Goal: Task Accomplishment & Management: Manage account settings

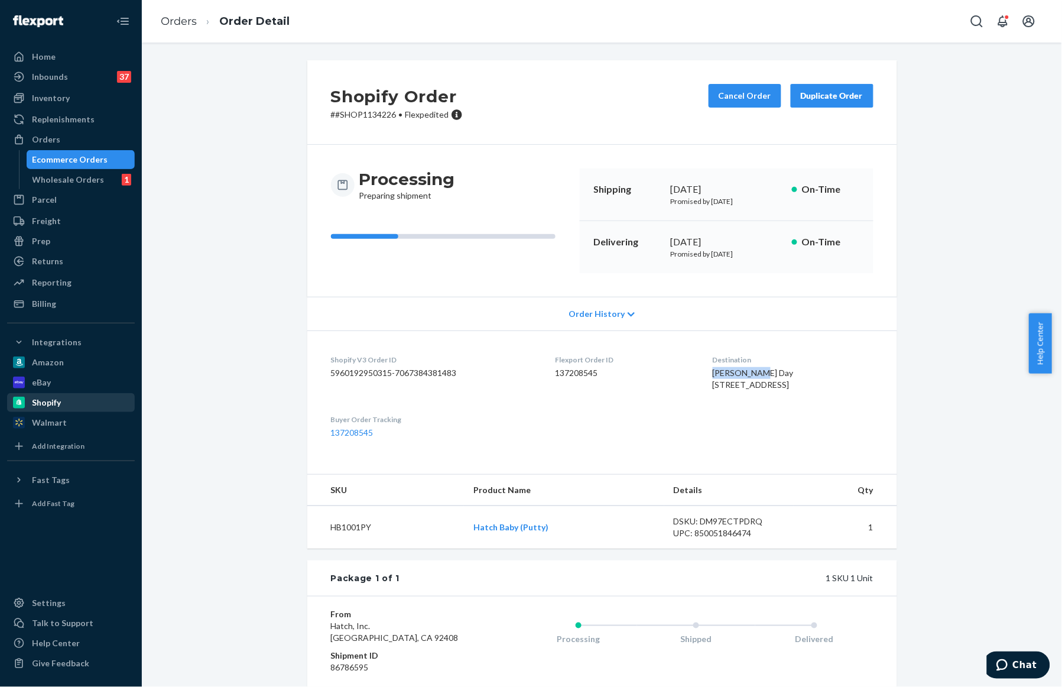
click at [66, 402] on div "Shopify" at bounding box center [70, 402] width 125 height 17
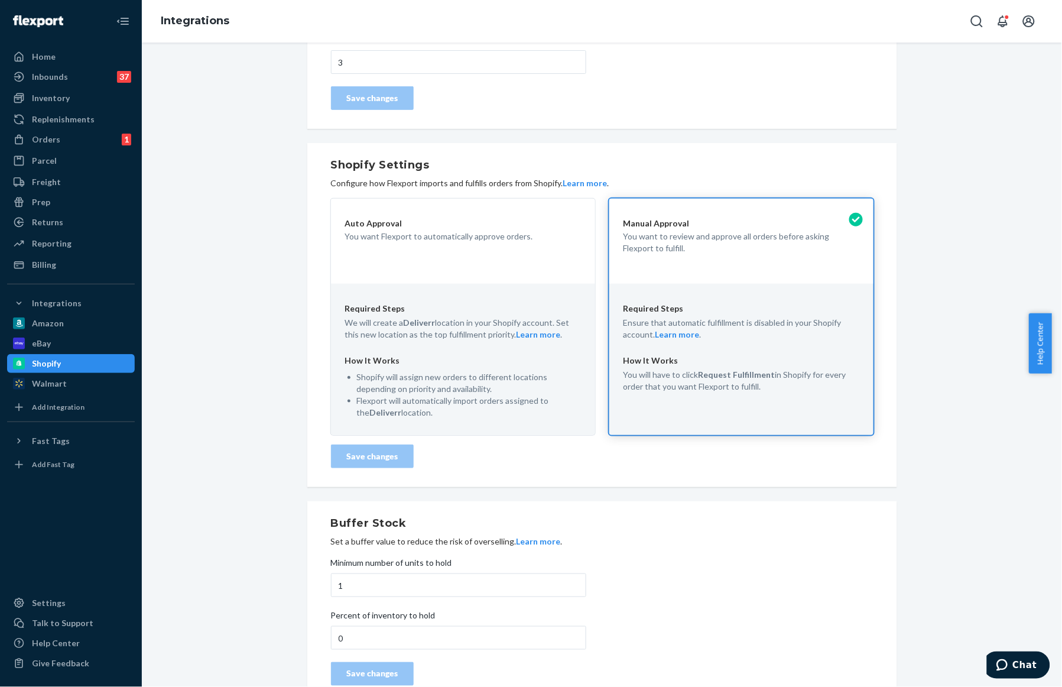
scroll to position [199, 0]
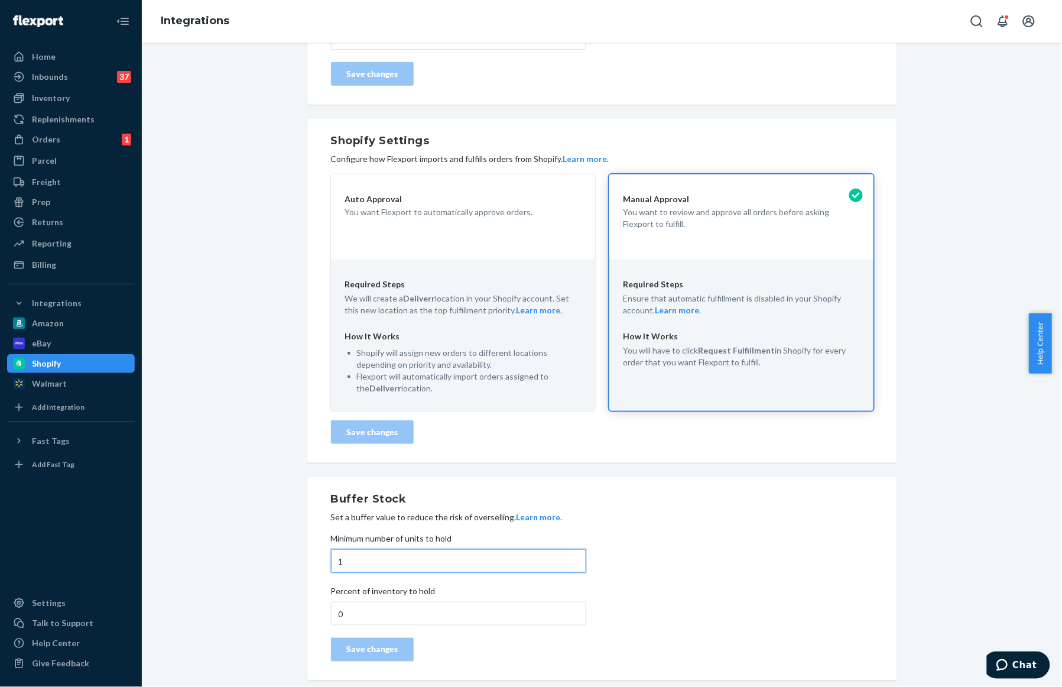
click at [346, 562] on input "1" at bounding box center [458, 561] width 255 height 24
type input "100"
click at [379, 647] on div "Save changes" at bounding box center [372, 649] width 63 height 12
click at [232, 108] on div "Shopify Connected Learn more Disconnect Update Credentials Order Import Delay A…" at bounding box center [602, 270] width 902 height 833
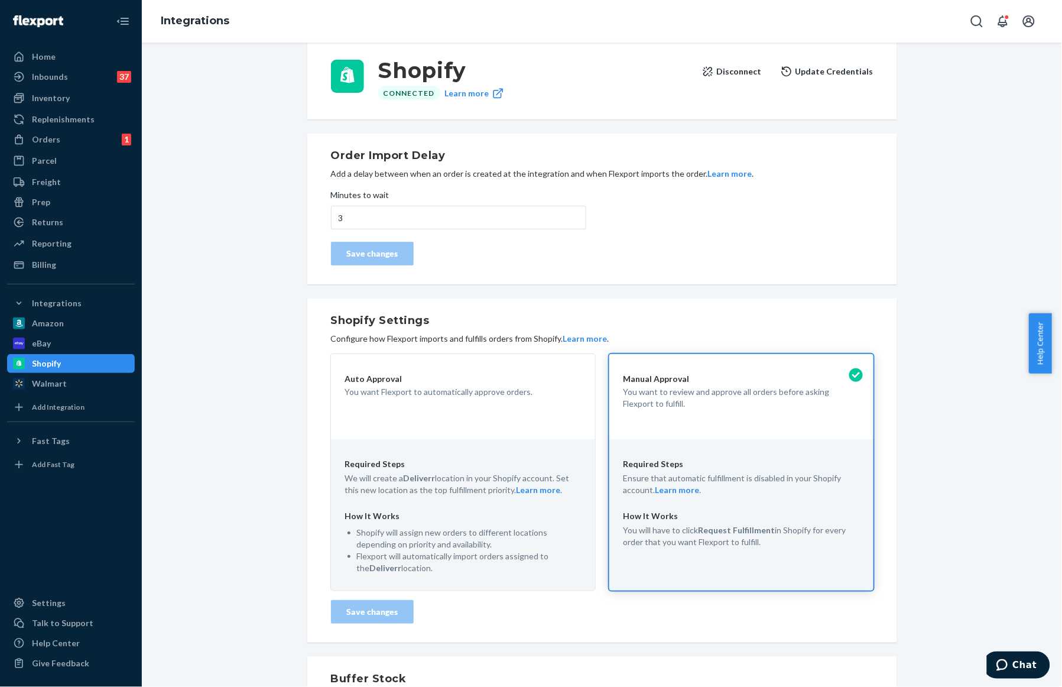
scroll to position [0, 0]
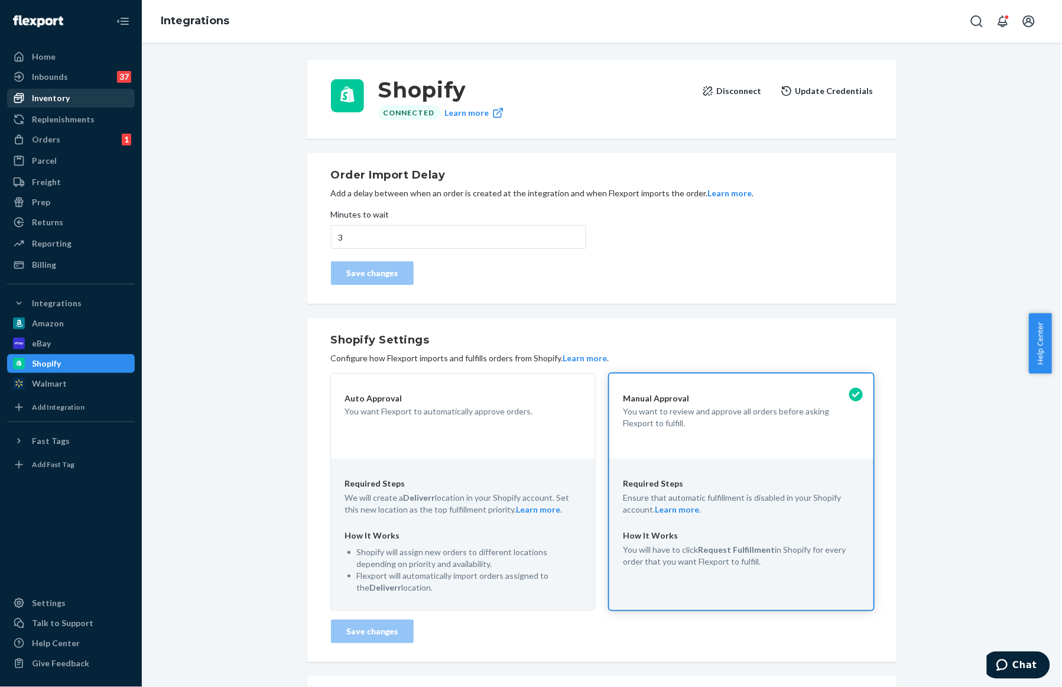
click at [50, 101] on div "Inventory" at bounding box center [51, 98] width 38 height 12
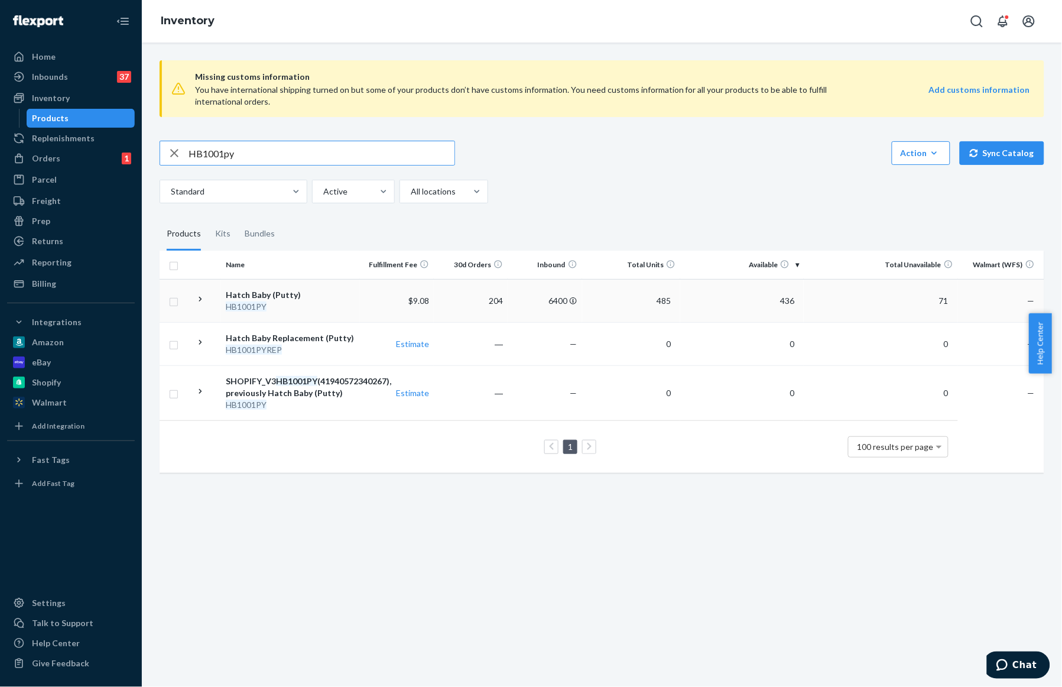
click at [256, 301] on em "HB1001PY" at bounding box center [246, 306] width 41 height 10
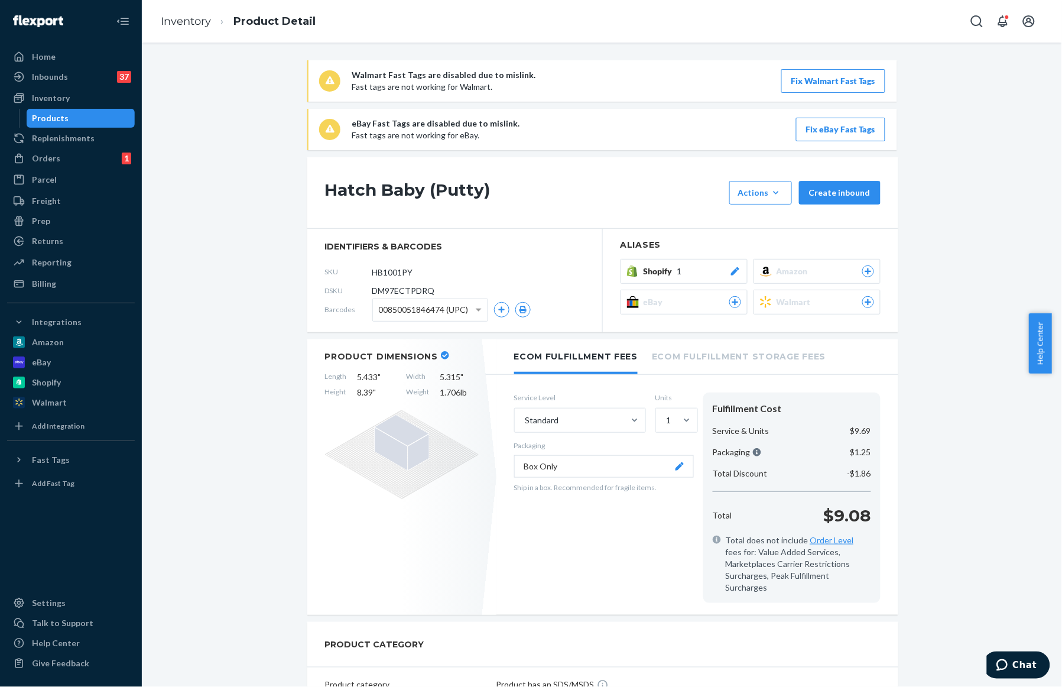
click at [729, 269] on icon at bounding box center [735, 271] width 12 height 8
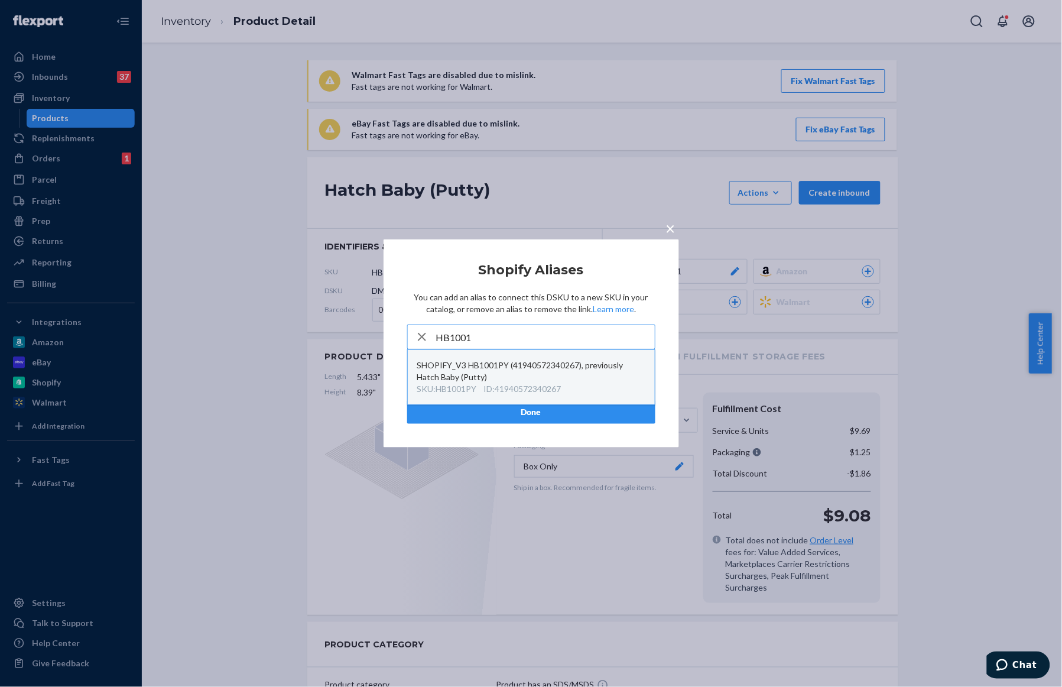
type input "HB1001"
click at [610, 379] on div "SHOPIFY_V3 HB1001PY (41940572340267), previously Hatch Baby (Putty)" at bounding box center [531, 371] width 228 height 24
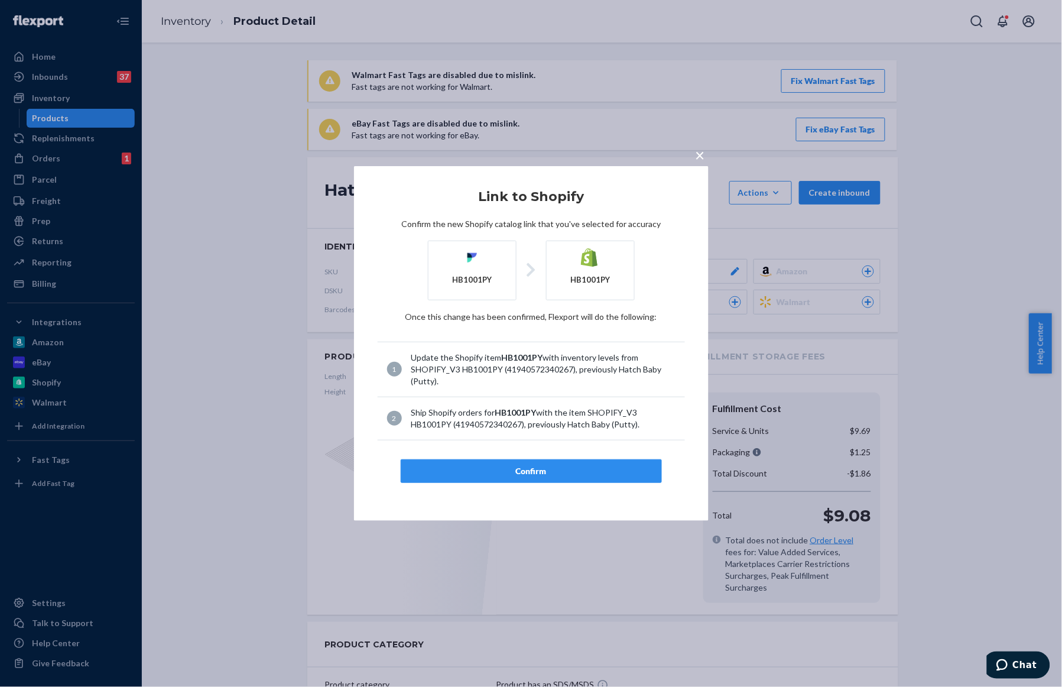
click at [572, 472] on div "Confirm" at bounding box center [531, 471] width 241 height 12
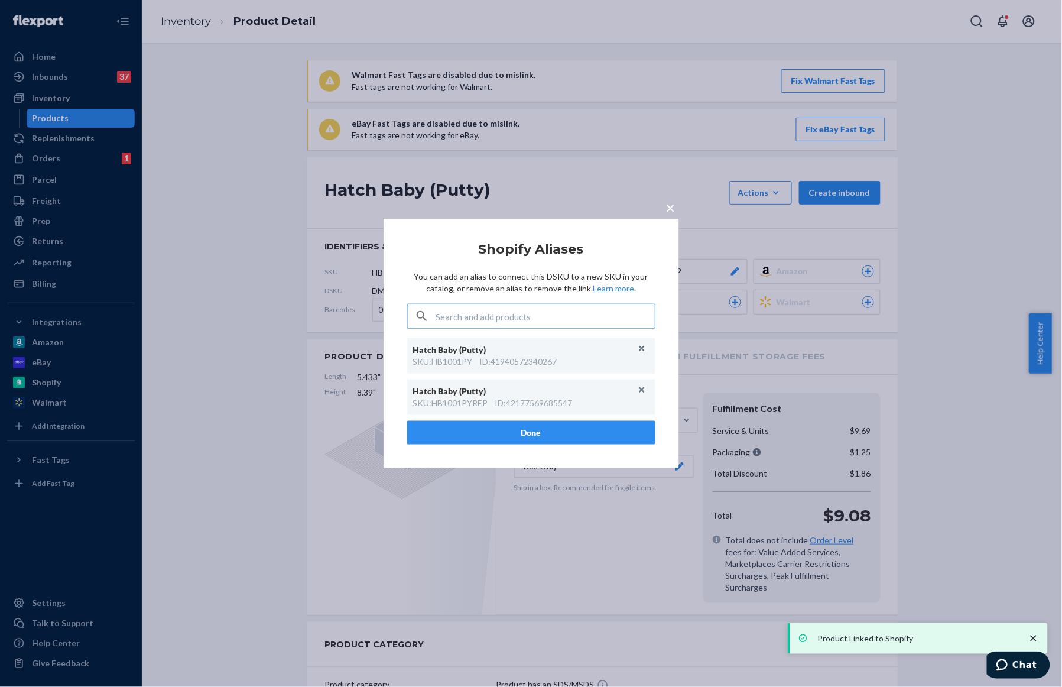
click at [674, 213] on span "×" at bounding box center [670, 207] width 9 height 20
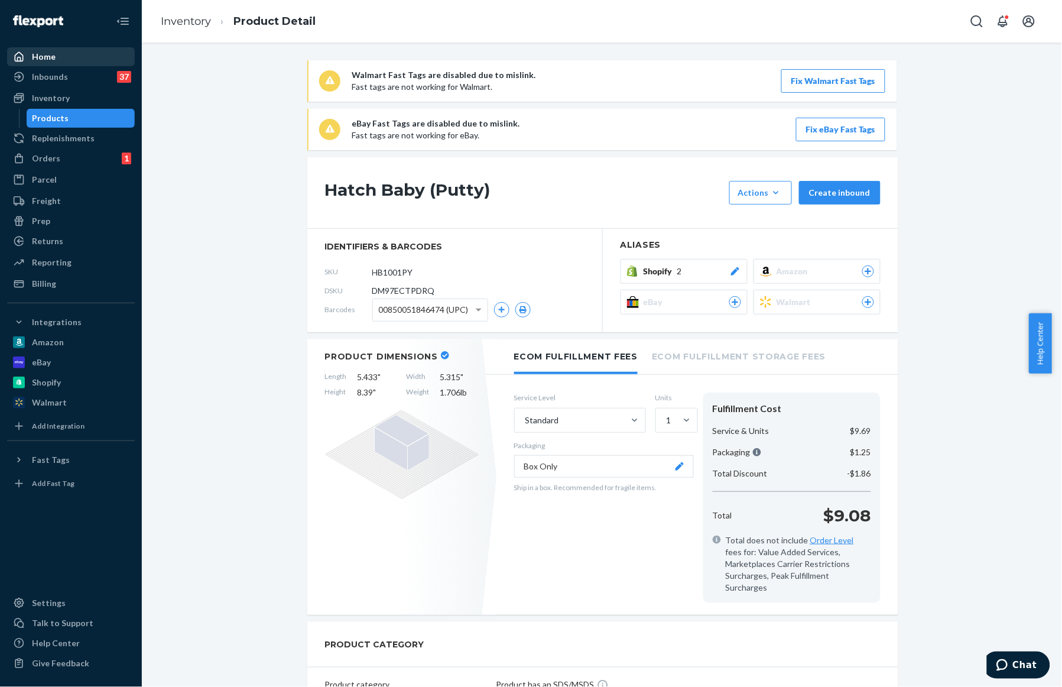
click at [42, 54] on div "Home" at bounding box center [44, 57] width 24 height 12
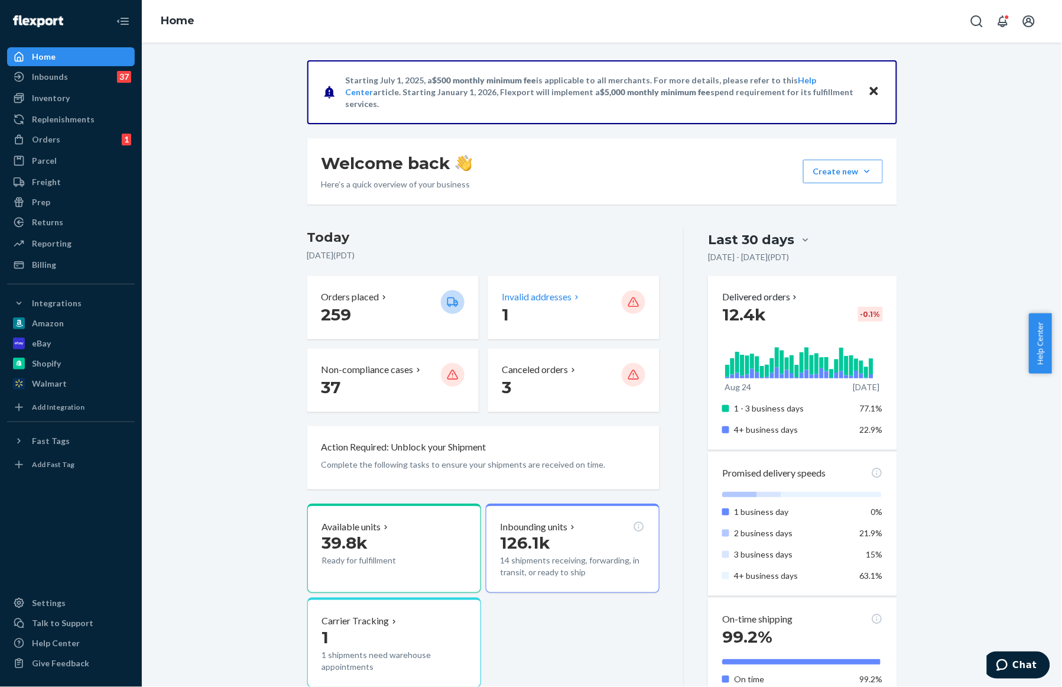
click at [558, 294] on p "Invalid addresses" at bounding box center [537, 297] width 70 height 14
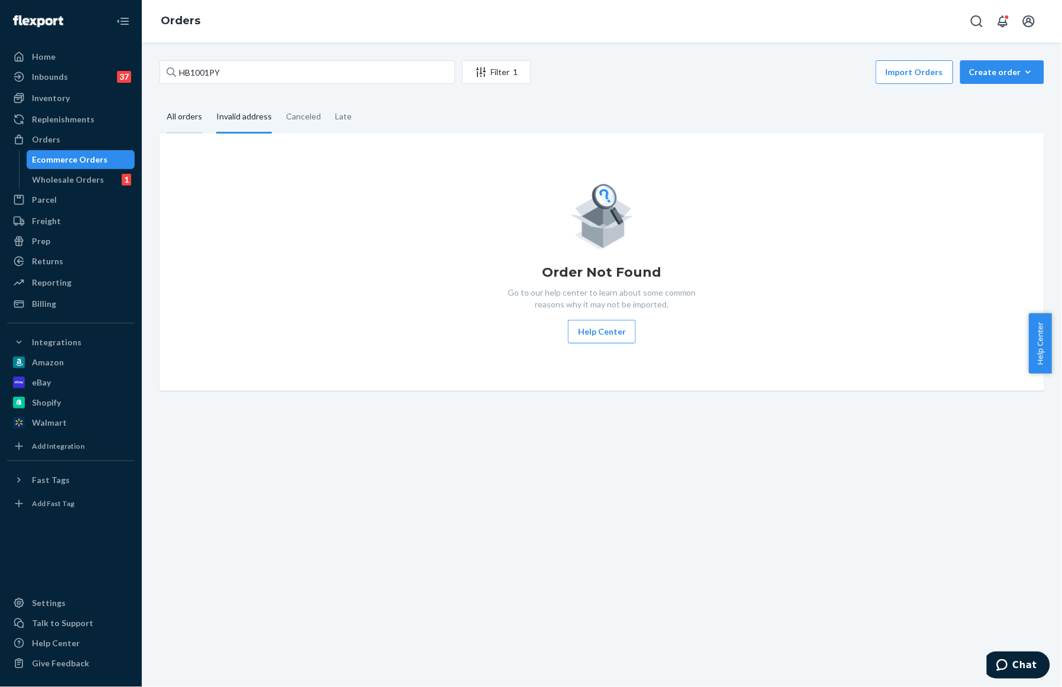
click at [177, 122] on div "All orders" at bounding box center [184, 117] width 35 height 32
click at [160, 101] on input "All orders" at bounding box center [160, 101] width 0 height 0
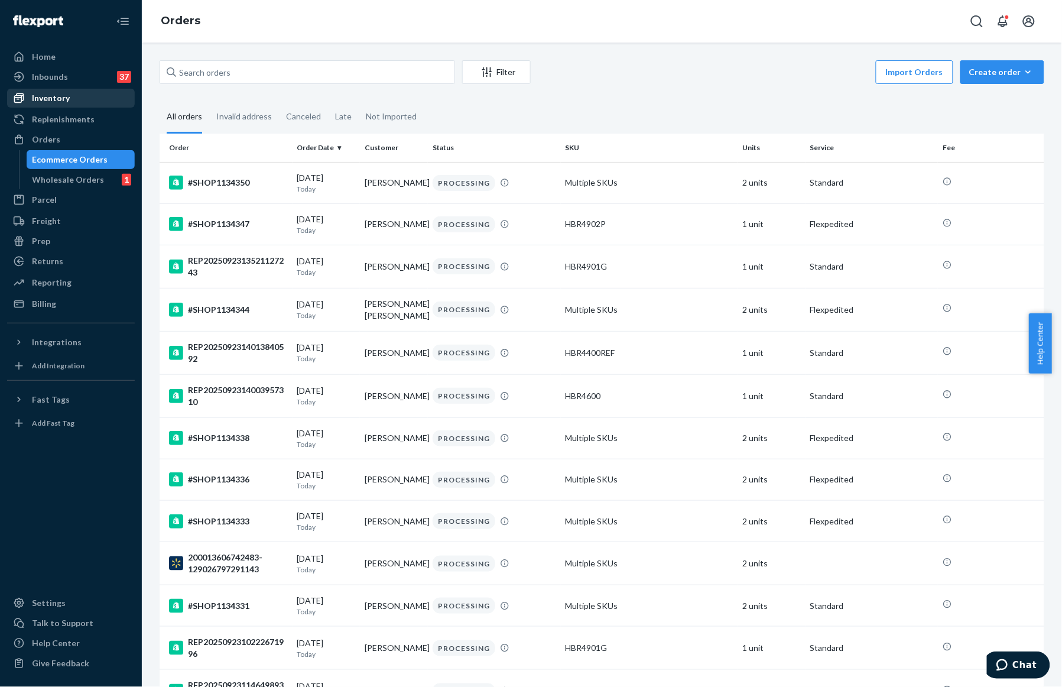
click at [65, 99] on div "Inventory" at bounding box center [51, 98] width 38 height 12
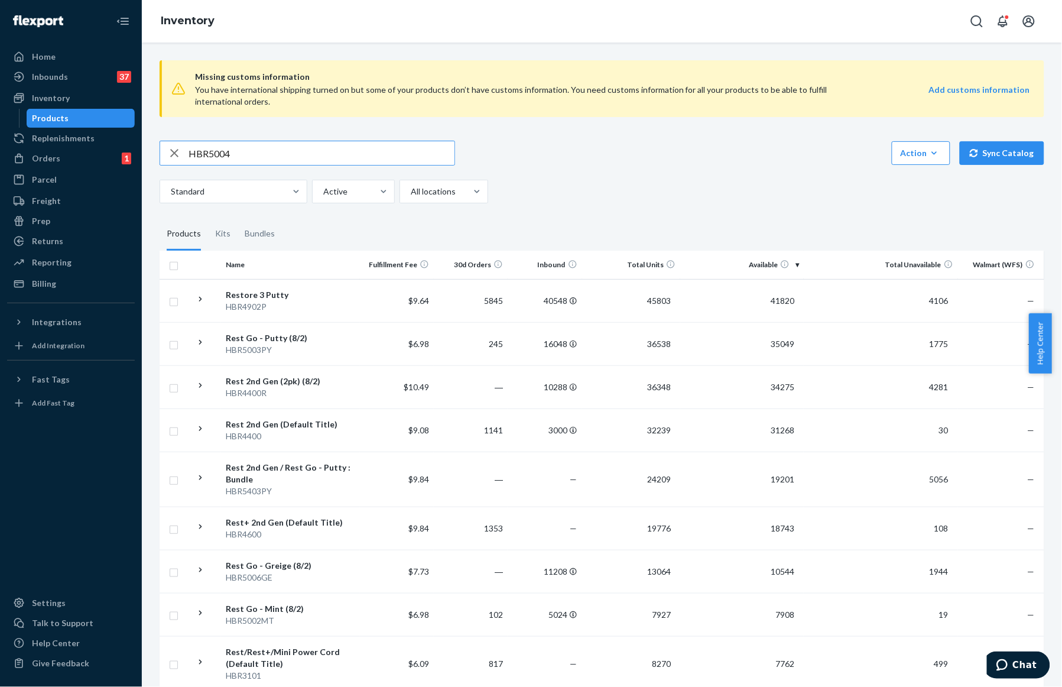
type input "HBR5004"
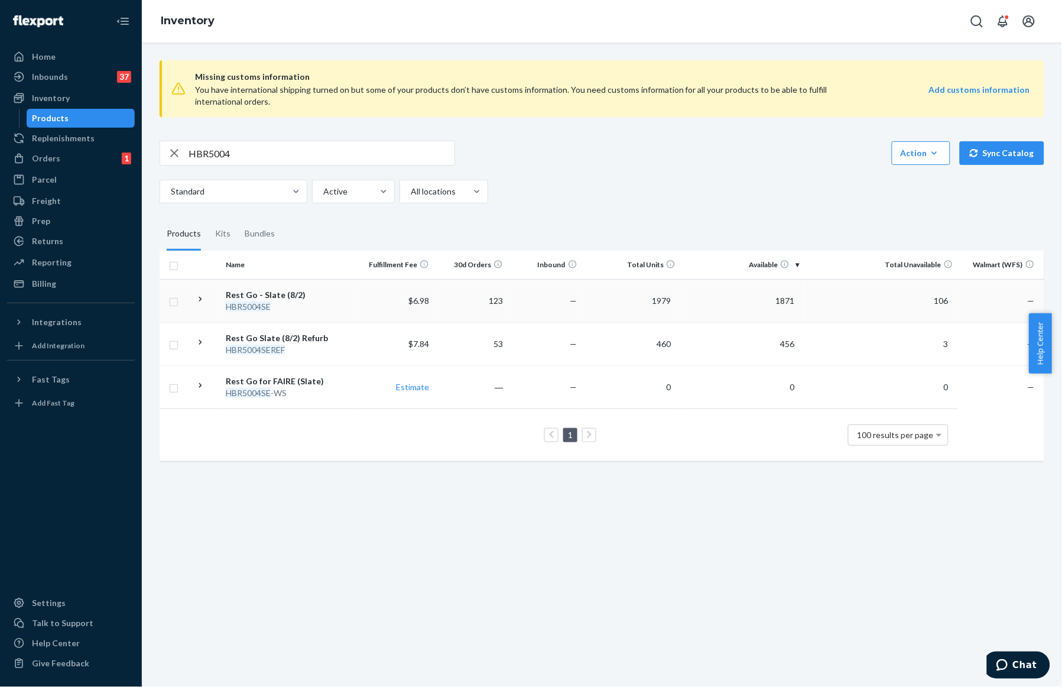
click at [201, 298] on icon at bounding box center [200, 299] width 3 height 5
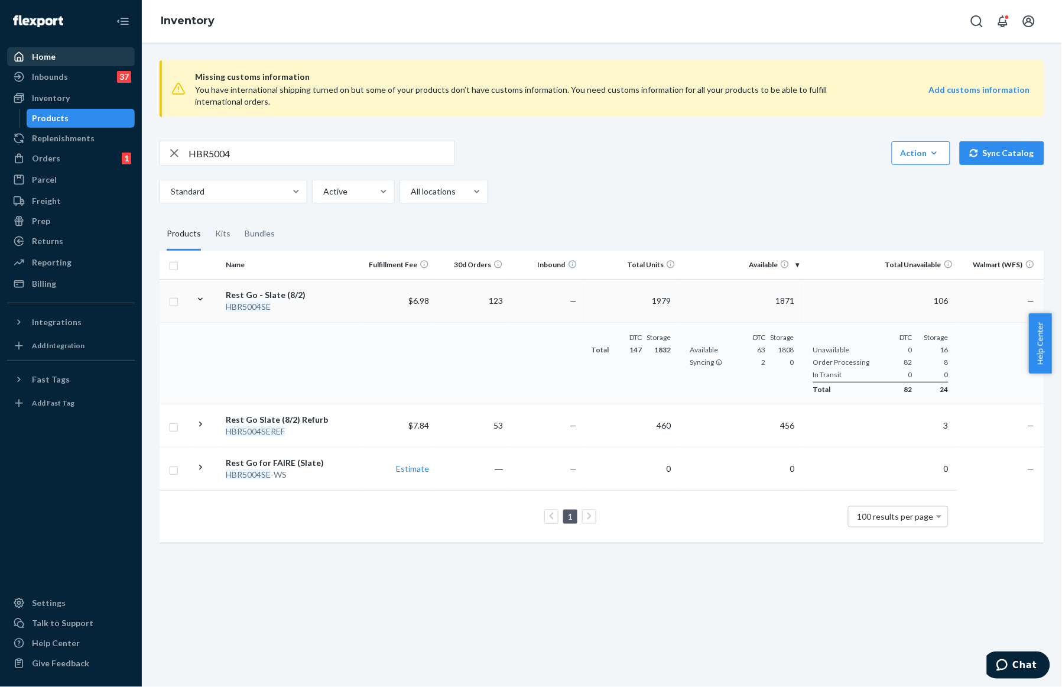
click at [71, 55] on div "Home" at bounding box center [70, 56] width 125 height 17
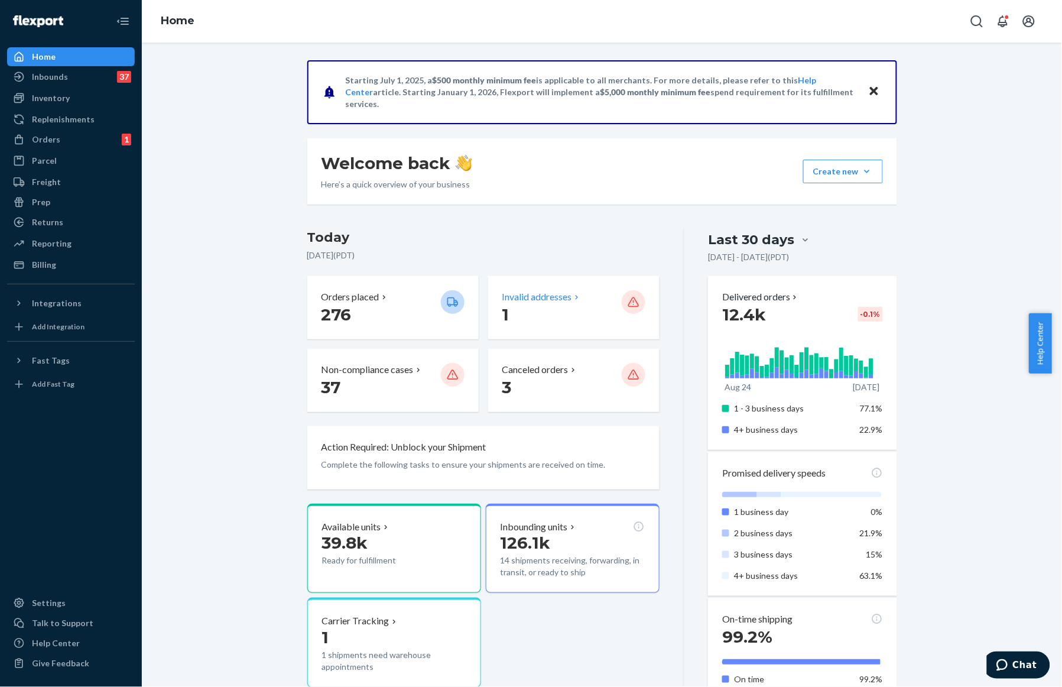
click at [564, 297] on p "Invalid addresses" at bounding box center [537, 297] width 70 height 14
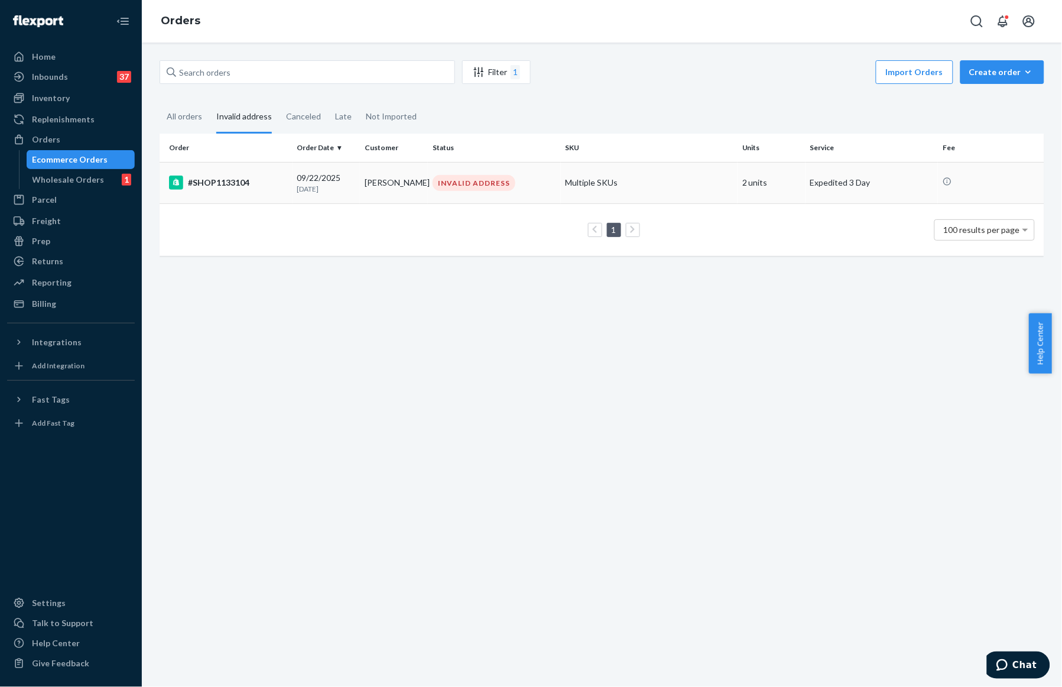
click at [220, 175] on div "#SHOP1133104" at bounding box center [228, 182] width 119 height 14
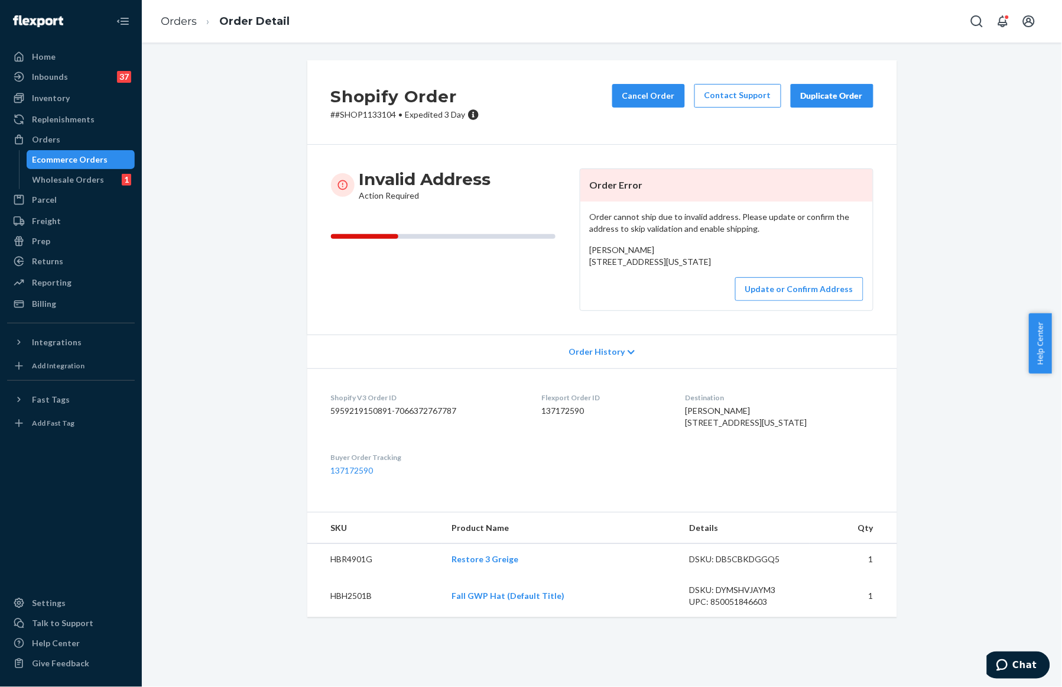
drag, startPoint x: 702, startPoint y: 446, endPoint x: 802, endPoint y: 461, distance: 101.7
click at [802, 428] on div "[PERSON_NAME] [STREET_ADDRESS][US_STATE]" at bounding box center [779, 417] width 188 height 24
drag, startPoint x: 771, startPoint y: 464, endPoint x: 799, endPoint y: 457, distance: 29.4
click at [799, 428] on div "[PERSON_NAME] [STREET_ADDRESS][US_STATE]" at bounding box center [779, 417] width 188 height 24
copy span "[STREET_ADDRESS][US_STATE]"
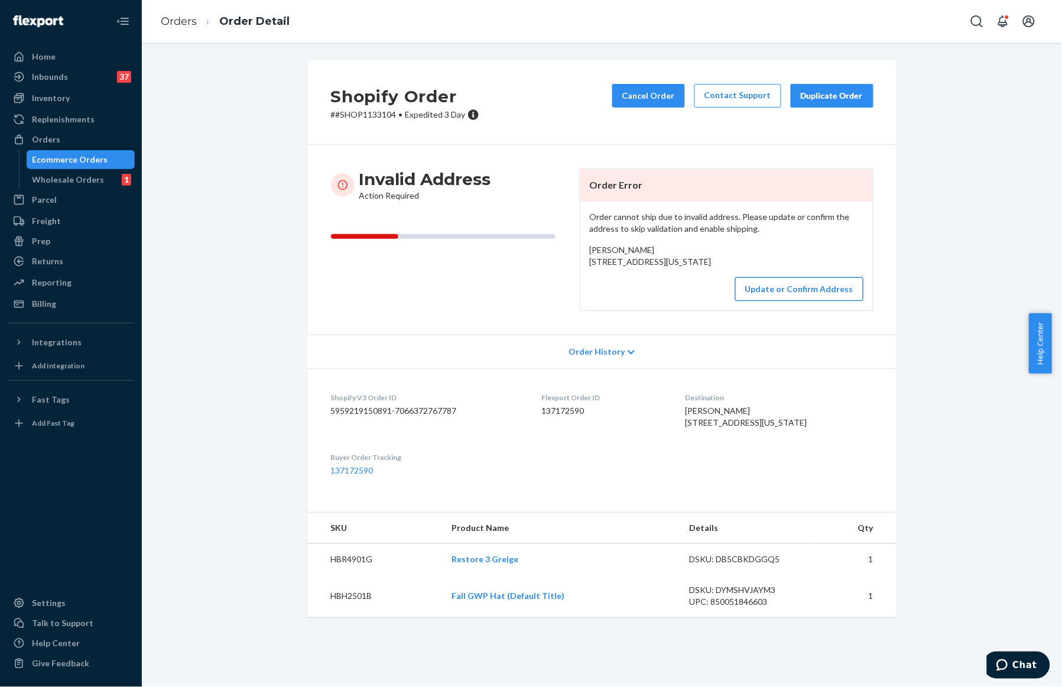
click at [786, 301] on button "Update or Confirm Address" at bounding box center [799, 289] width 128 height 24
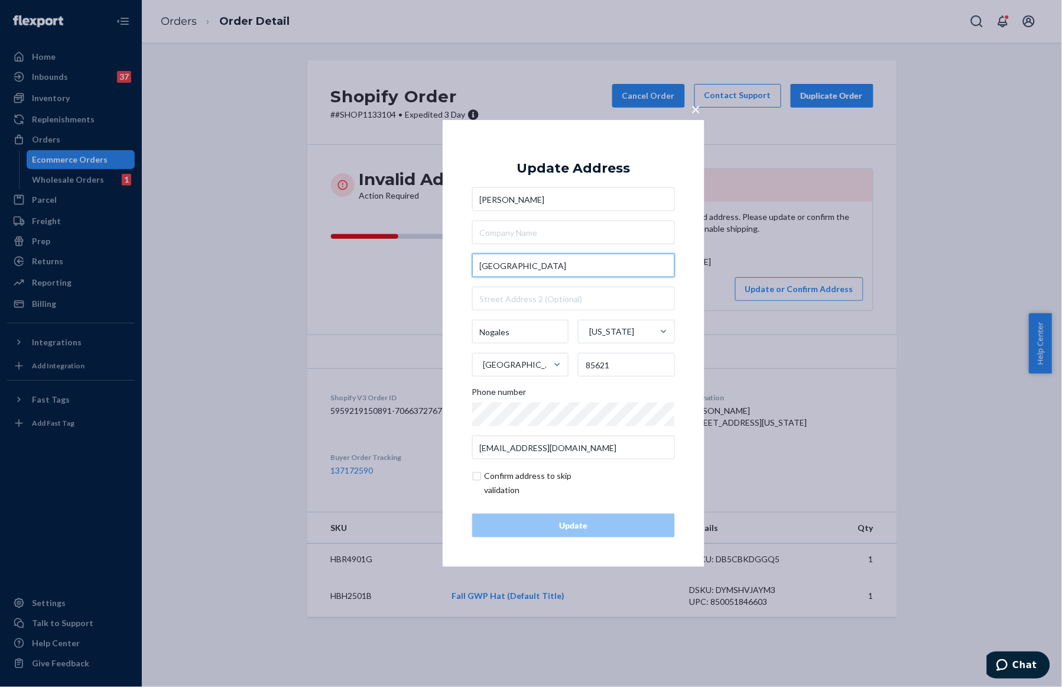
click at [485, 260] on input "[GEOGRAPHIC_DATA]" at bounding box center [573, 265] width 203 height 24
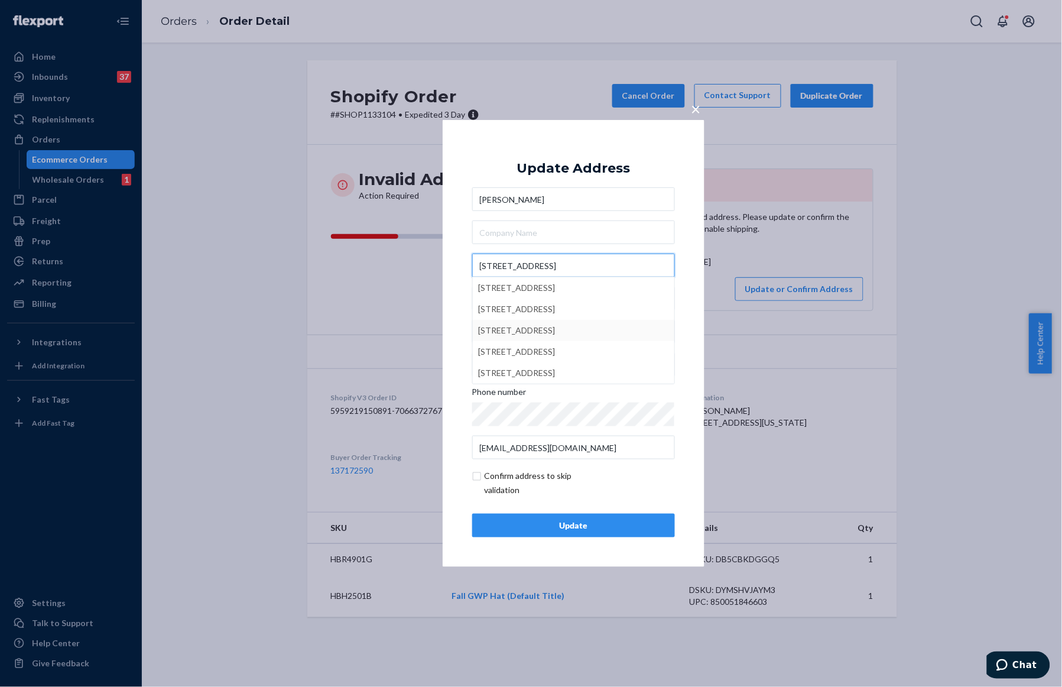
type input "[STREET_ADDRESS]"
click at [651, 514] on button "Update" at bounding box center [573, 525] width 203 height 24
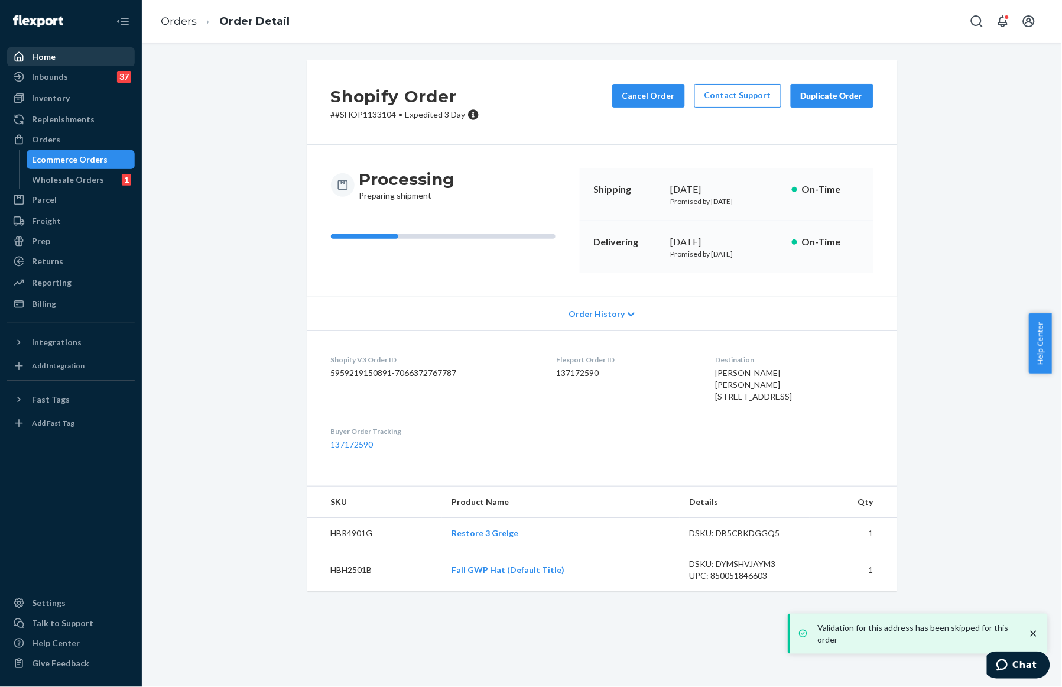
click at [45, 58] on div "Home" at bounding box center [44, 57] width 24 height 12
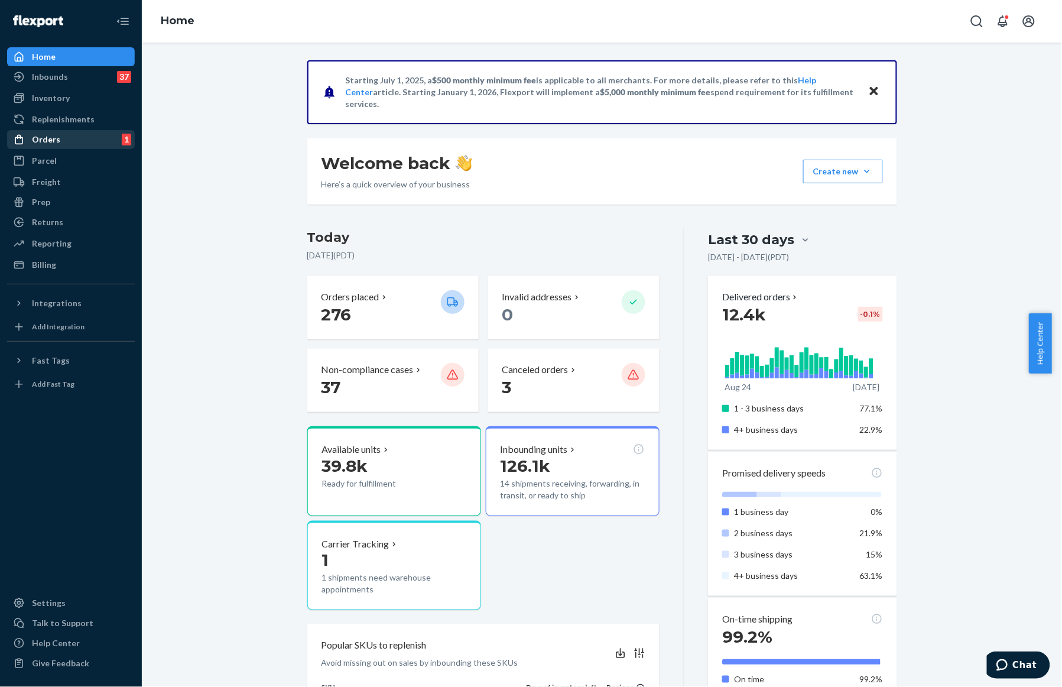
click at [51, 141] on div "Orders" at bounding box center [46, 140] width 28 height 12
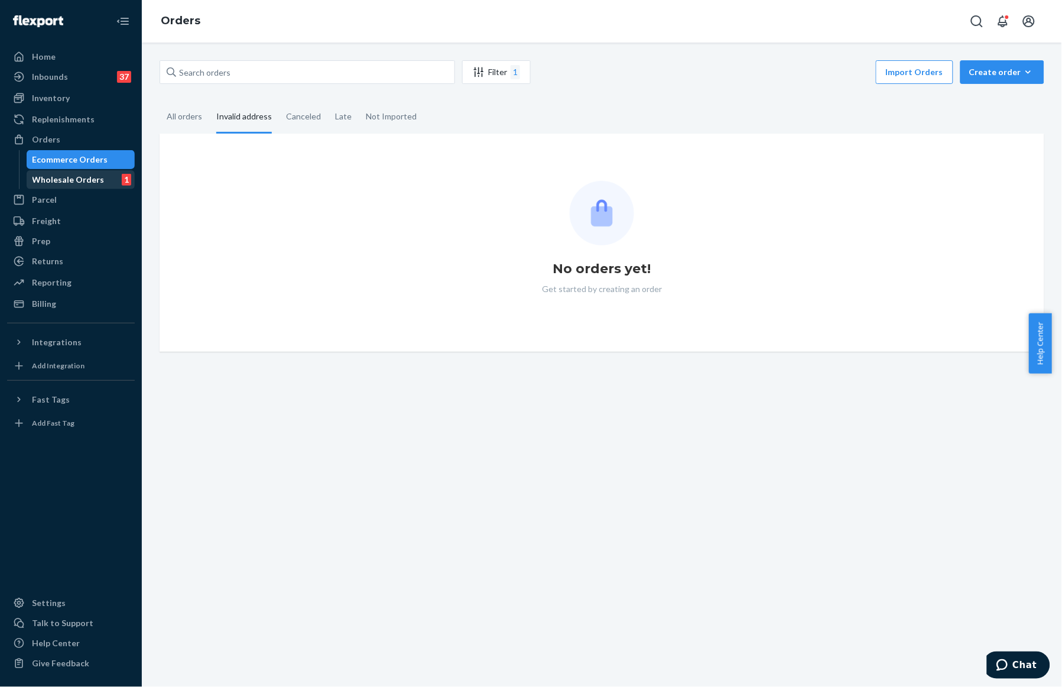
click at [58, 182] on div "Wholesale Orders" at bounding box center [68, 180] width 72 height 12
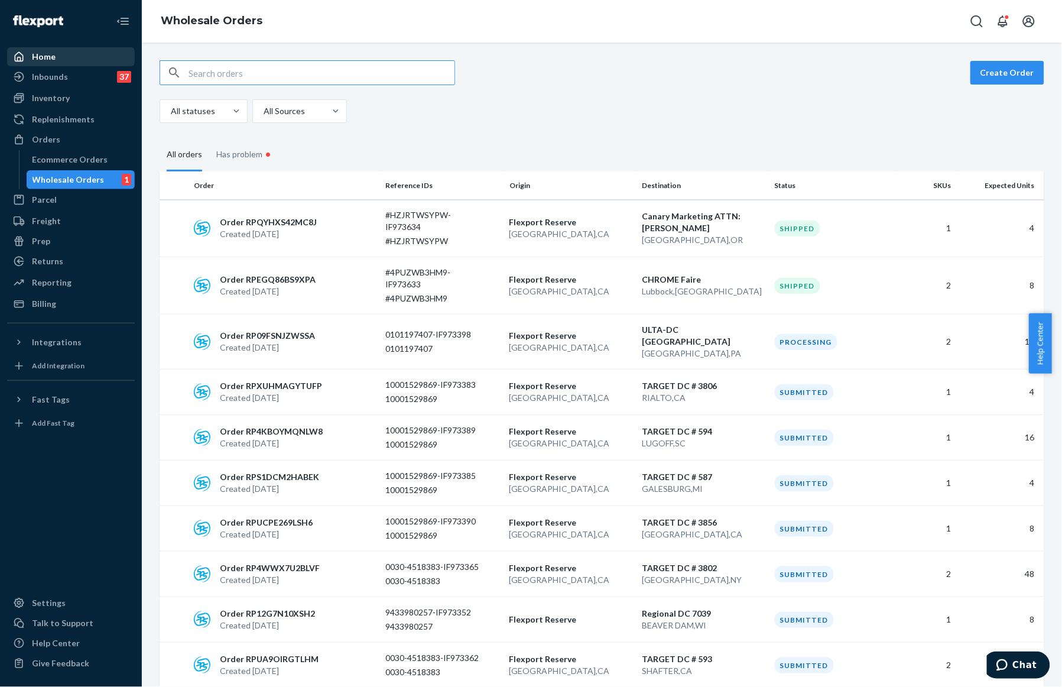
click at [40, 50] on div "Home" at bounding box center [70, 56] width 125 height 17
